Goal: Task Accomplishment & Management: Manage account settings

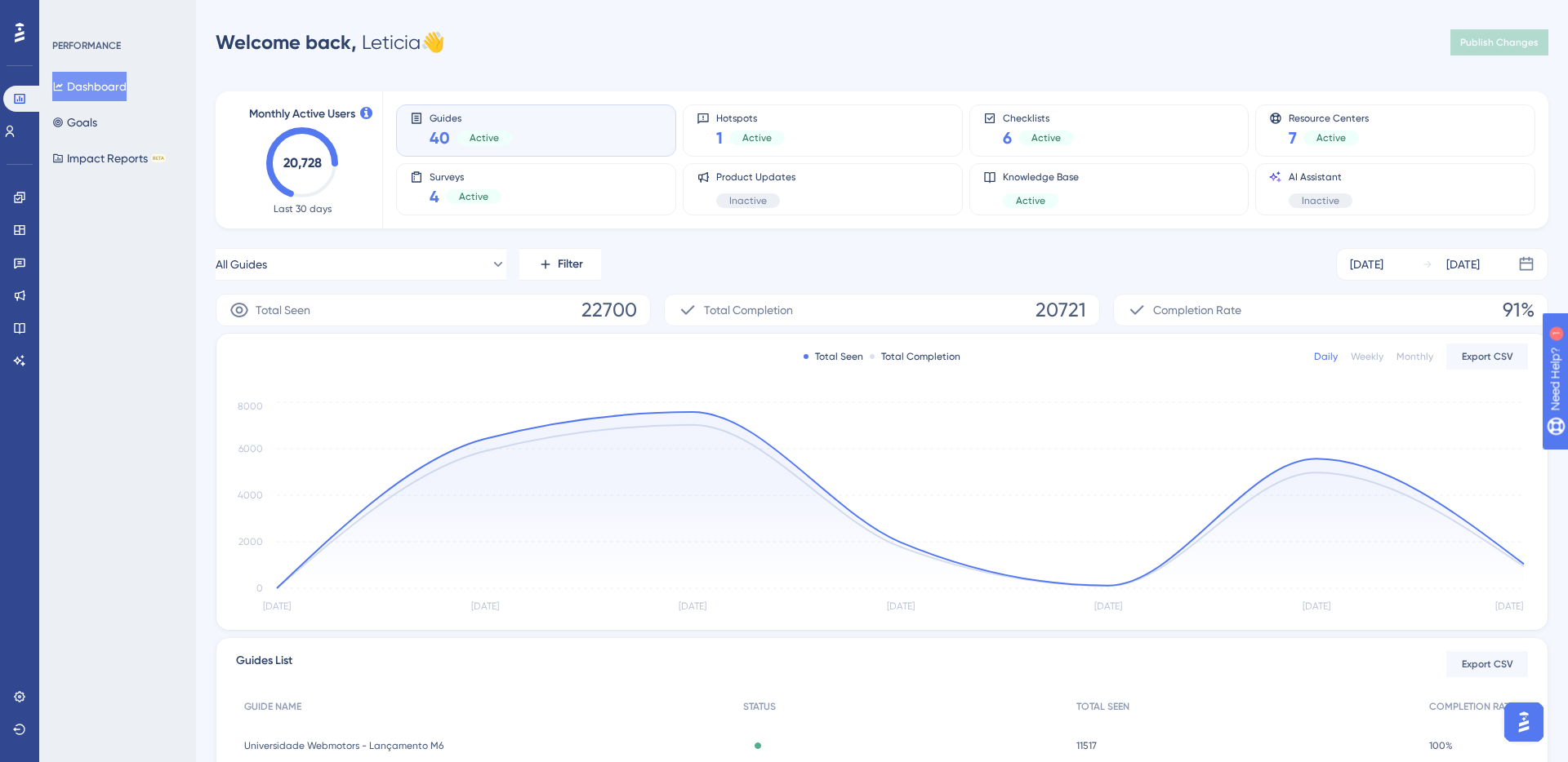
click at [25, 212] on div "Engagement Widgets Feedback Product Updates Knowledge Base AI Assistant" at bounding box center [20, 279] width 13 height 189
click at [22, 202] on icon at bounding box center [20, 198] width 13 height 13
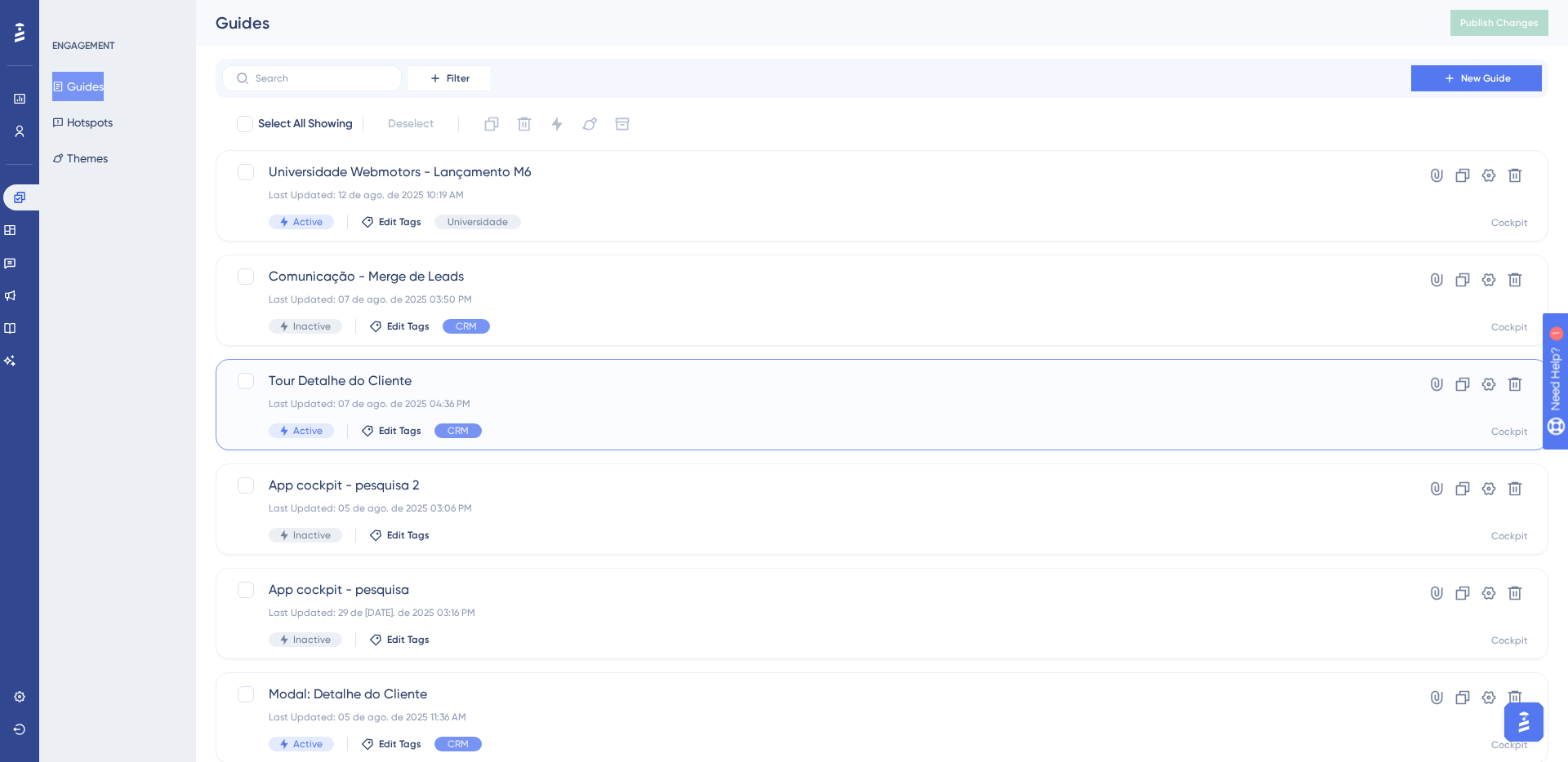
click at [550, 392] on div "Tour Detalhe do Cliente Last Updated: 07 de ago. de 2025 04:36 PM Active Edit T…" at bounding box center [816, 404] width 1096 height 67
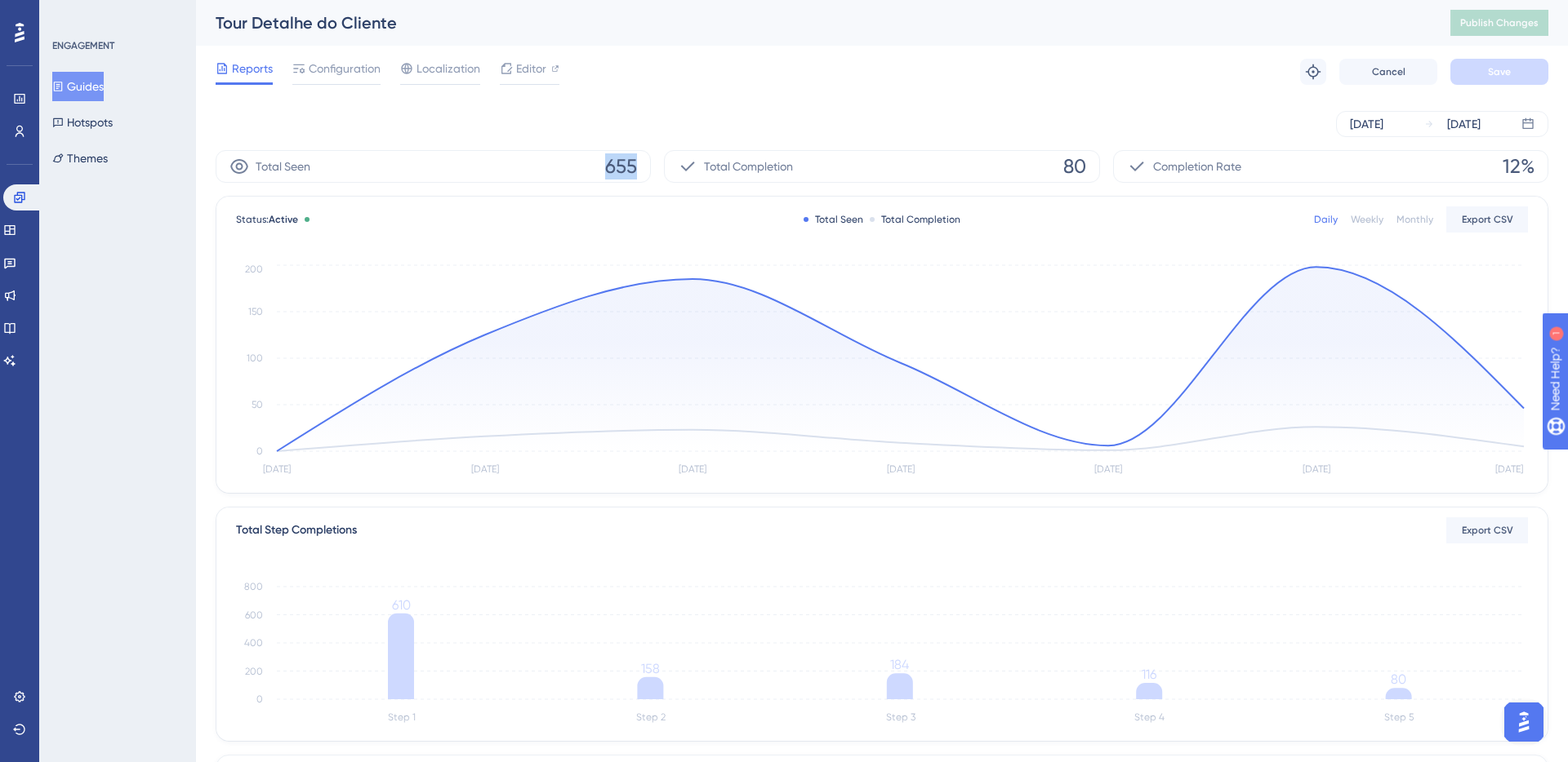
drag, startPoint x: 600, startPoint y: 167, endPoint x: 643, endPoint y: 167, distance: 43.0
click at [643, 167] on div "Total Seen 655" at bounding box center [433, 167] width 435 height 33
click at [572, 143] on div "[DATE] [DATE]" at bounding box center [882, 124] width 1333 height 52
click at [98, 82] on button "Guides" at bounding box center [78, 87] width 51 height 30
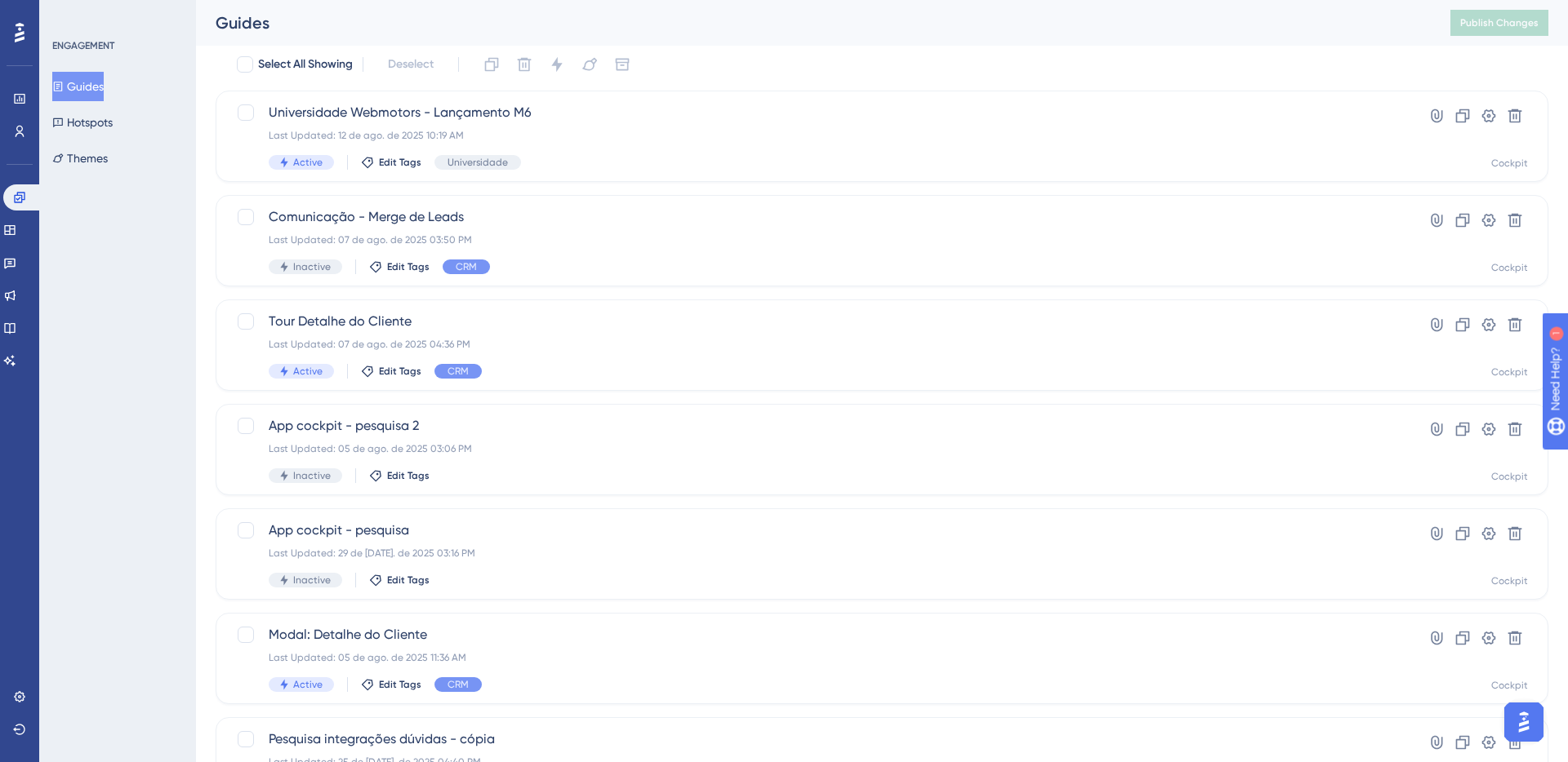
scroll to position [65, 0]
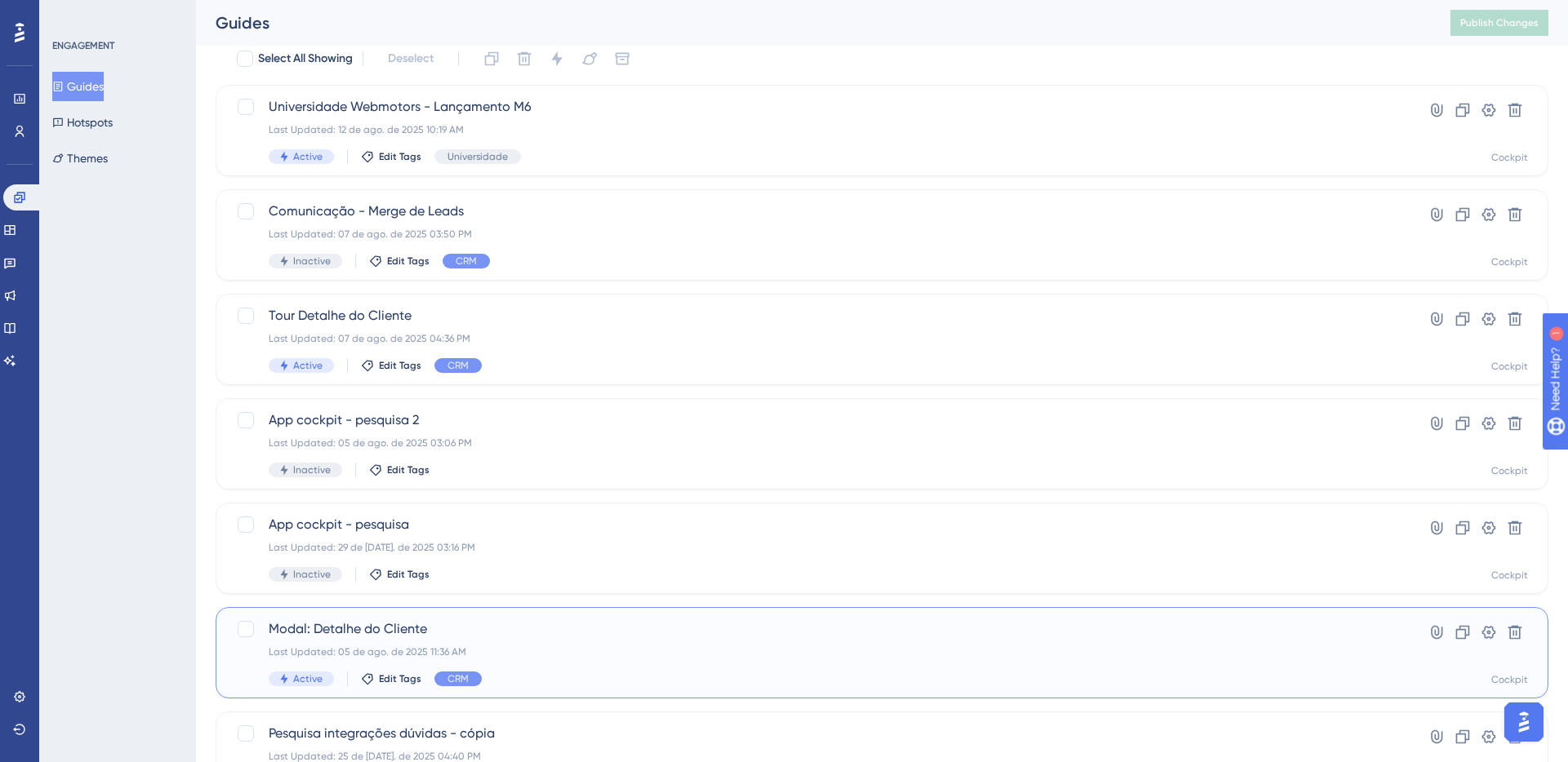
click at [523, 665] on div "Modal: Detalhe do Cliente Last Updated: 05 de ago. de 2025 11:36 AM Active Edit…" at bounding box center [816, 653] width 1096 height 67
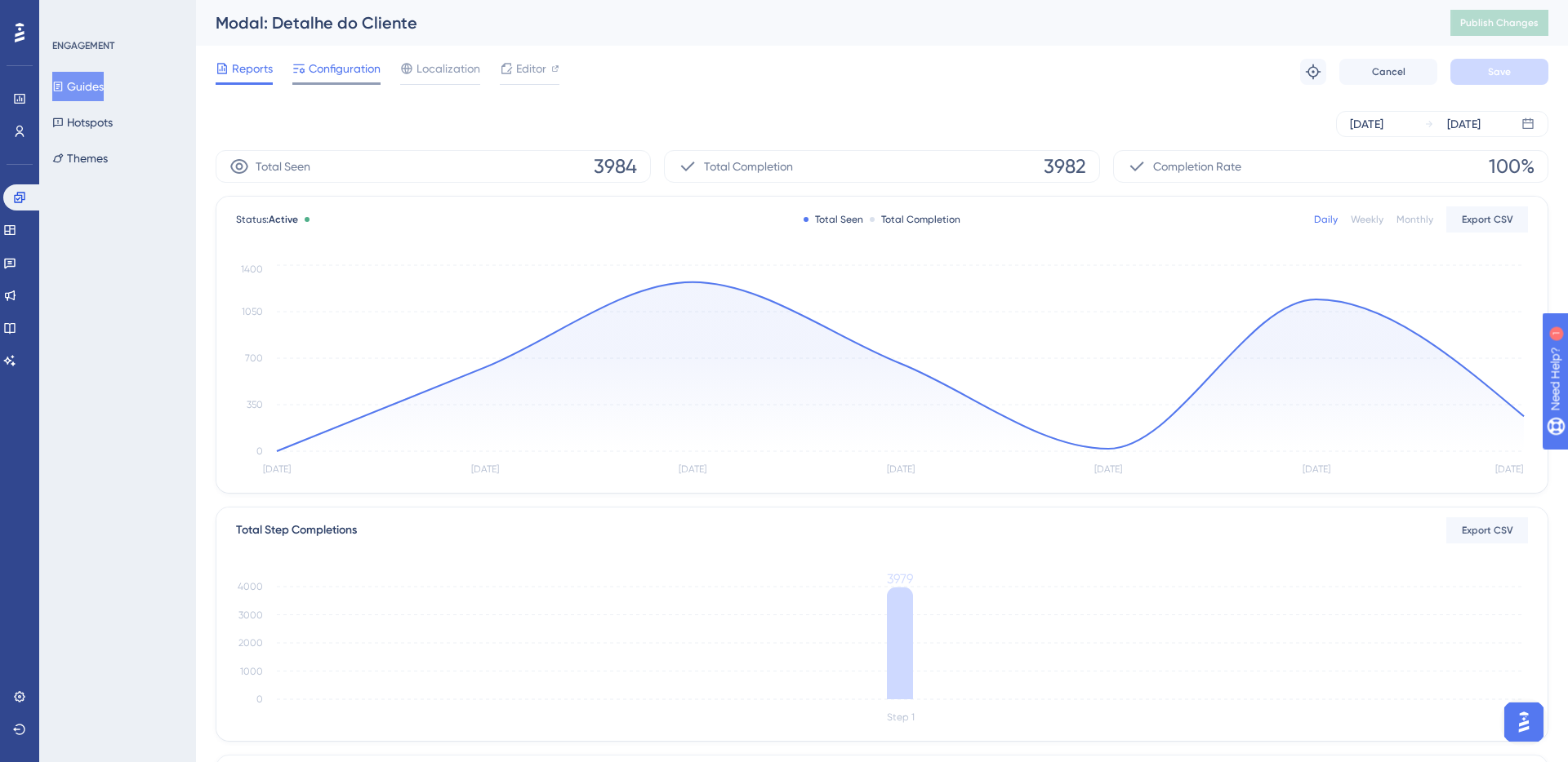
click at [331, 80] on div "Configuration" at bounding box center [337, 72] width 88 height 26
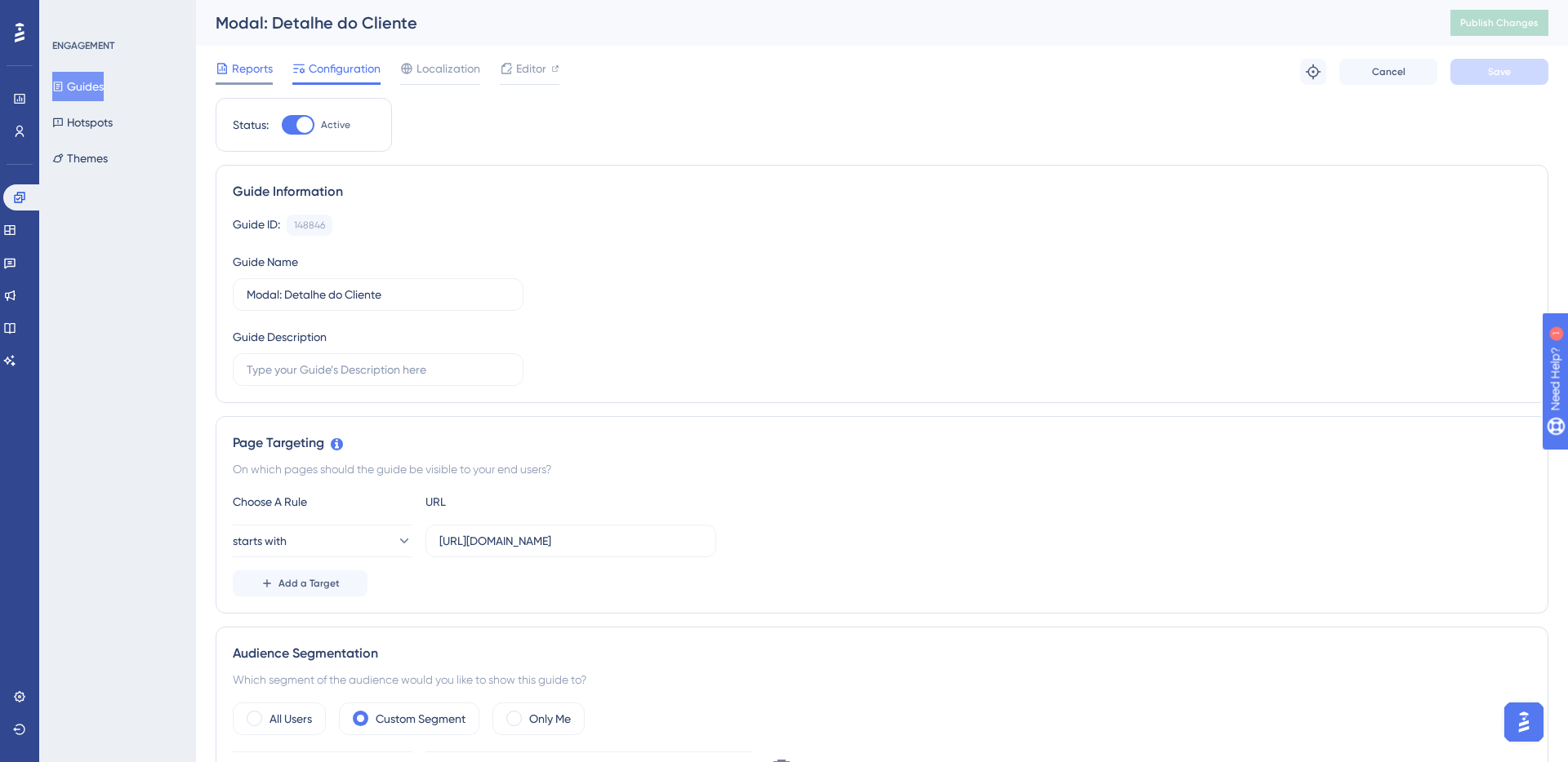
click at [262, 74] on span "Reports" at bounding box center [251, 69] width 41 height 20
